Goal: Complete application form

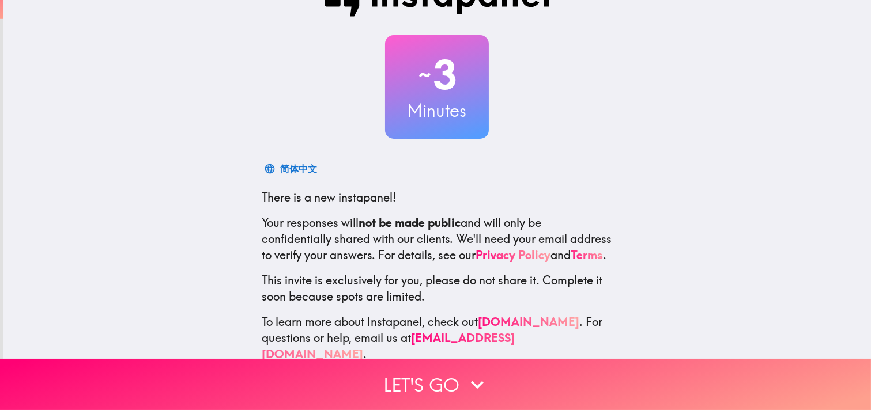
scroll to position [70, 0]
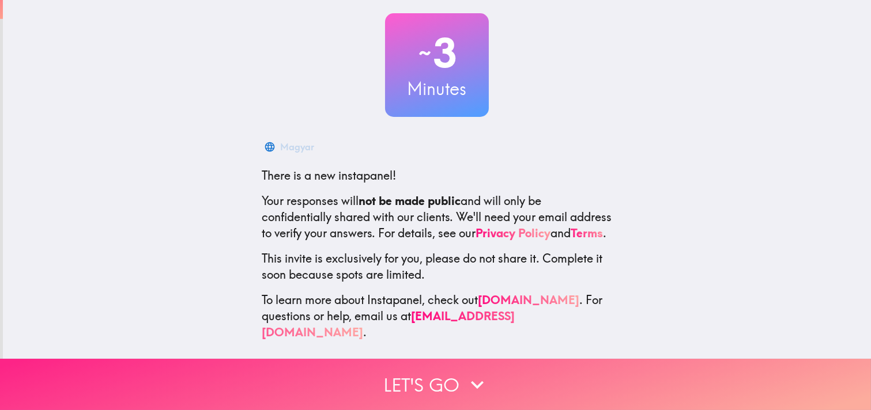
click at [451, 365] on button "Let's go" at bounding box center [435, 384] width 871 height 51
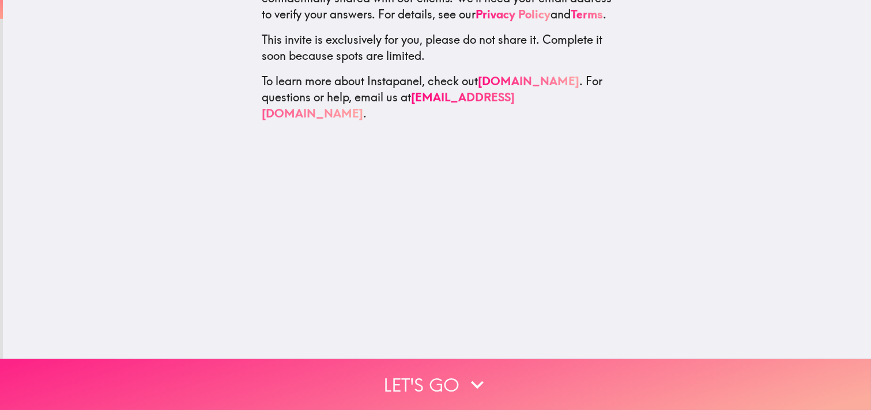
scroll to position [0, 0]
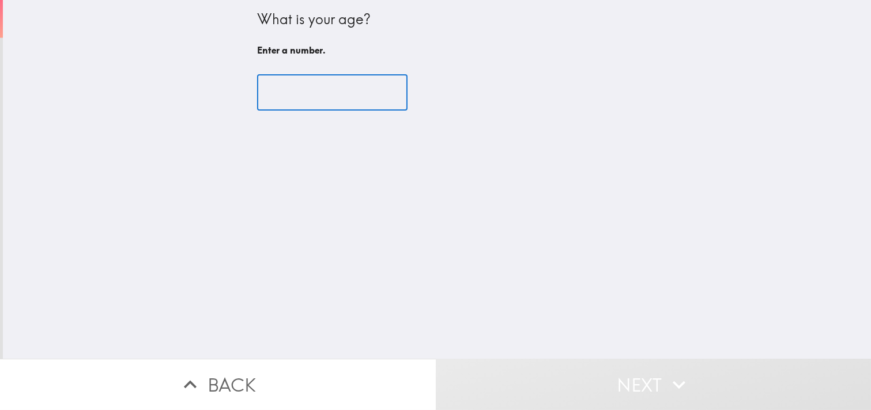
click at [342, 89] on input "number" at bounding box center [332, 93] width 150 height 36
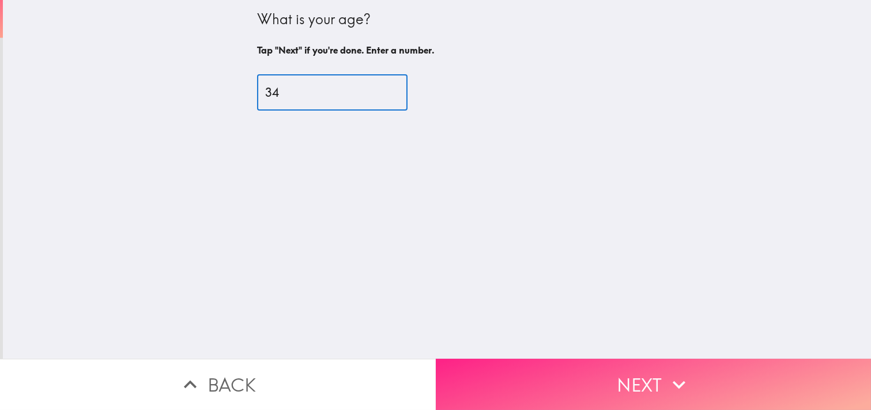
type input "34"
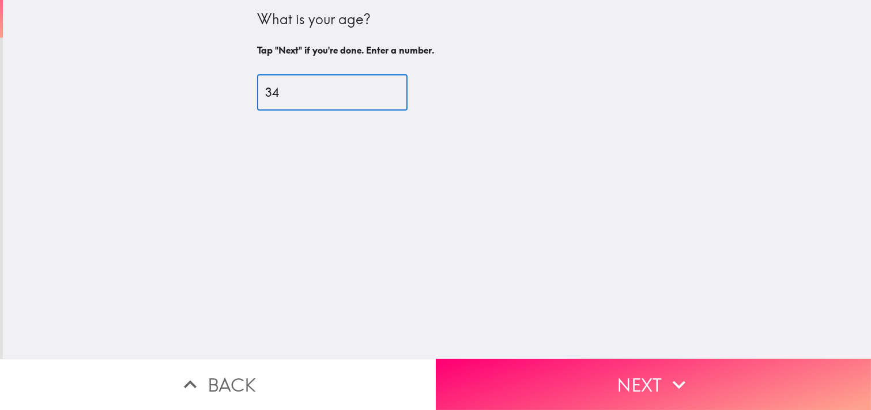
drag, startPoint x: 641, startPoint y: 378, endPoint x: 663, endPoint y: 382, distance: 22.7
click at [643, 379] on button "Next" at bounding box center [654, 384] width 436 height 51
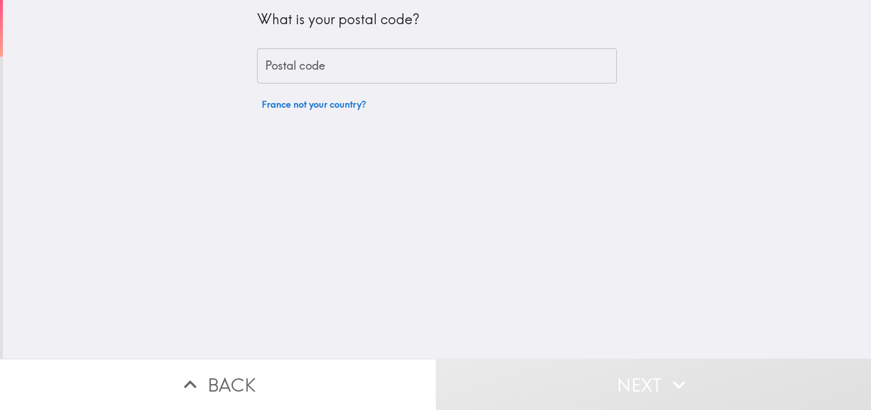
click at [365, 58] on input "Postal code" at bounding box center [437, 66] width 360 height 36
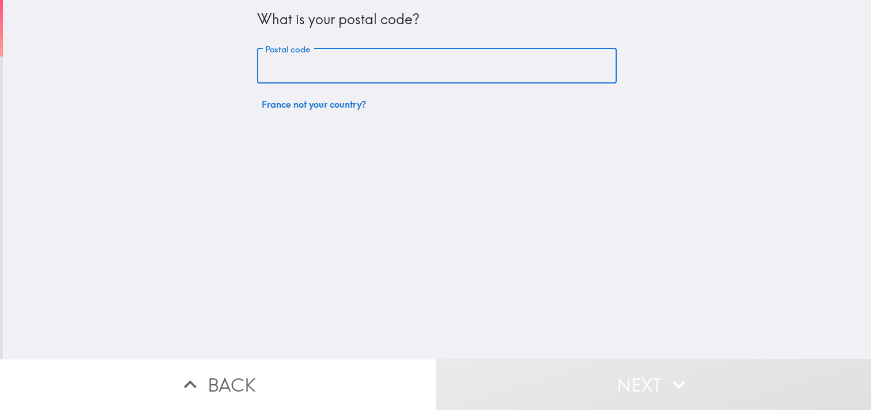
click at [307, 73] on input "Postal code" at bounding box center [437, 66] width 360 height 36
paste input "69100"
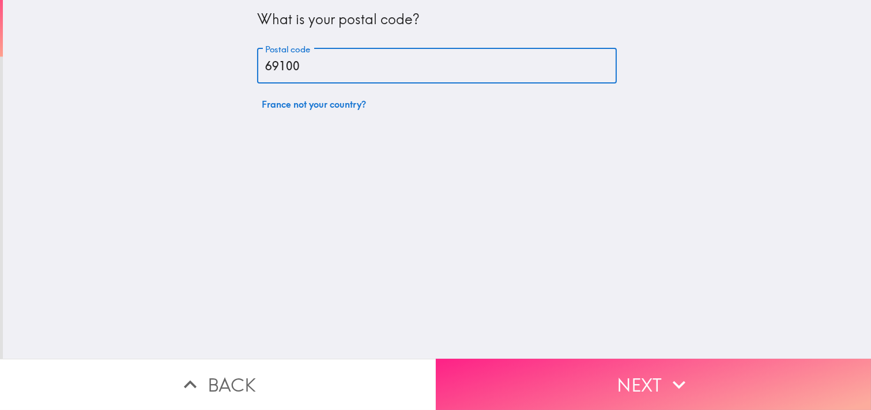
type input "69100"
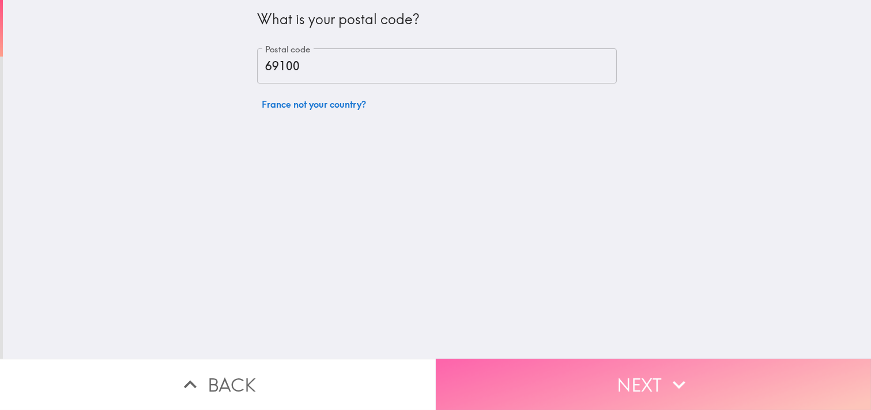
drag, startPoint x: 642, startPoint y: 389, endPoint x: 662, endPoint y: 383, distance: 20.3
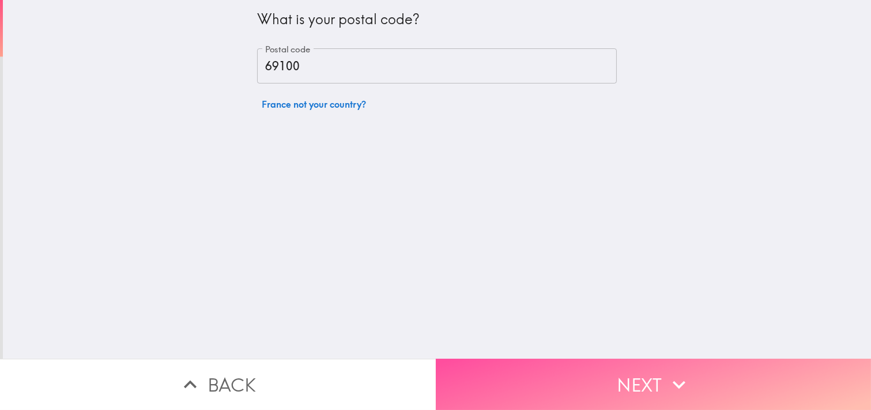
click at [644, 387] on button "Next" at bounding box center [654, 384] width 436 height 51
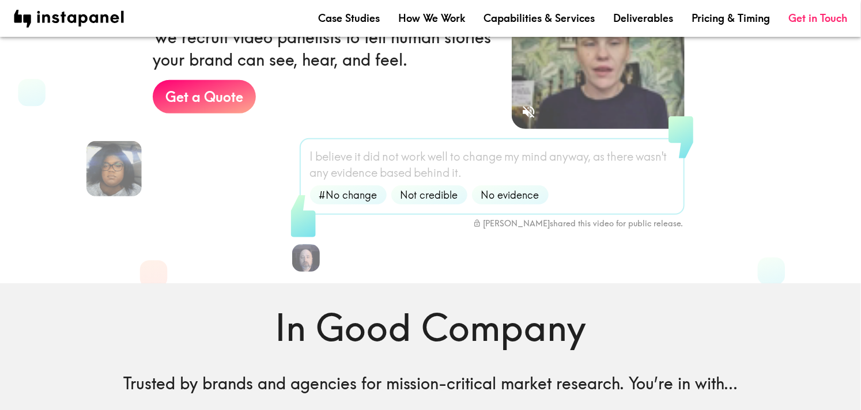
scroll to position [192, 0]
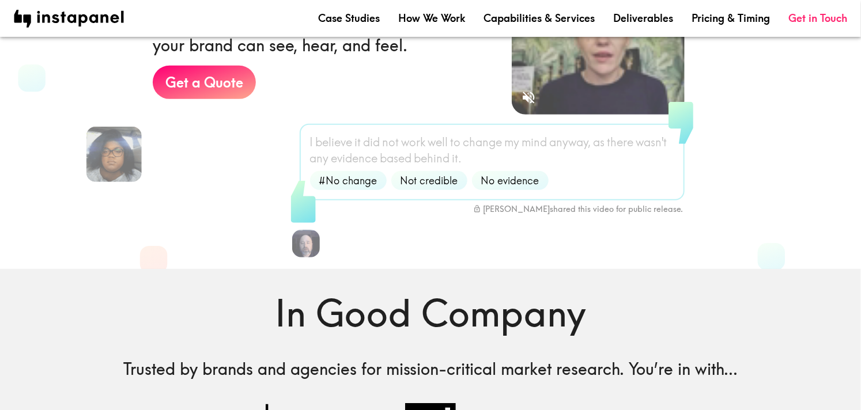
click at [355, 187] on div "#No change" at bounding box center [348, 180] width 77 height 19
drag, startPoint x: 491, startPoint y: 179, endPoint x: 516, endPoint y: 202, distance: 34.7
click at [491, 180] on span "No evidence" at bounding box center [510, 181] width 72 height 14
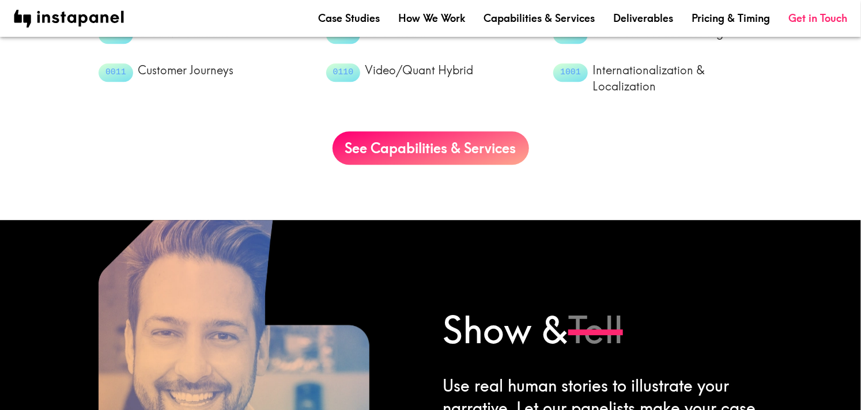
scroll to position [1473, 0]
